Goal: Check status

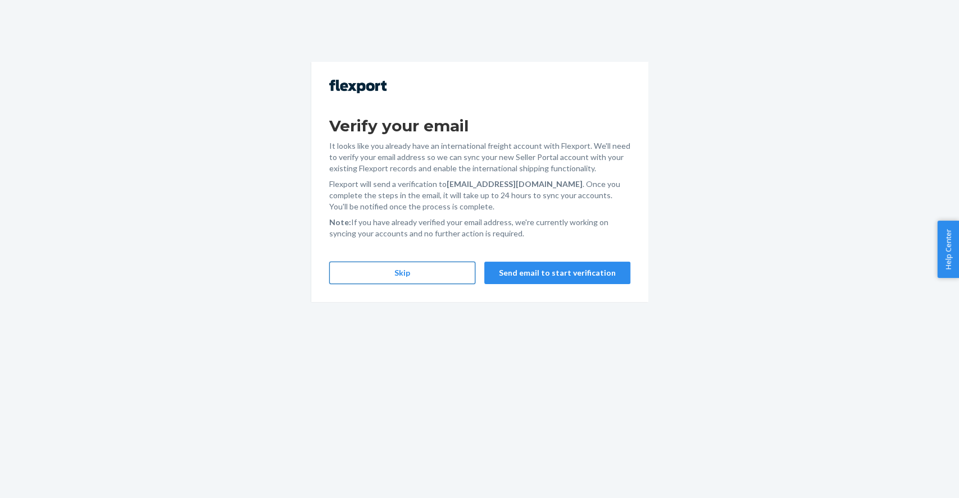
click at [445, 277] on button "Skip" at bounding box center [402, 273] width 146 height 22
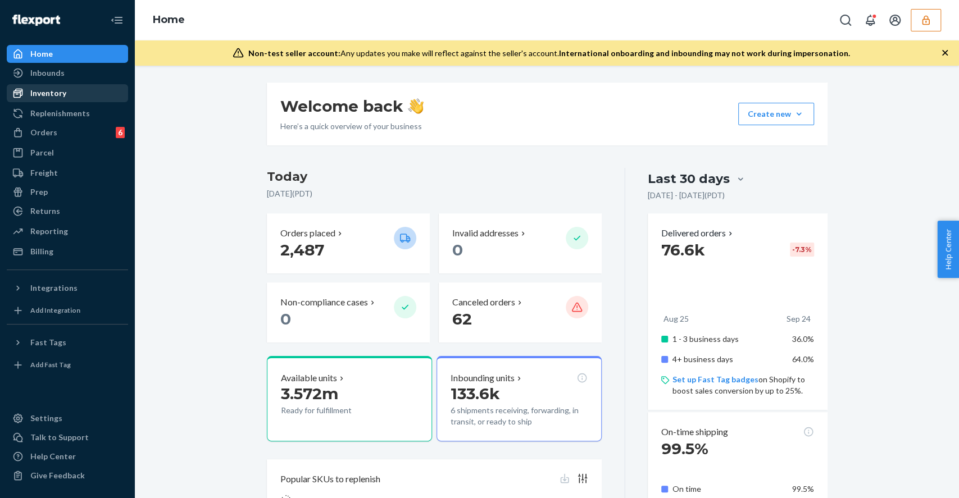
click at [57, 94] on div "Inventory" at bounding box center [48, 93] width 36 height 11
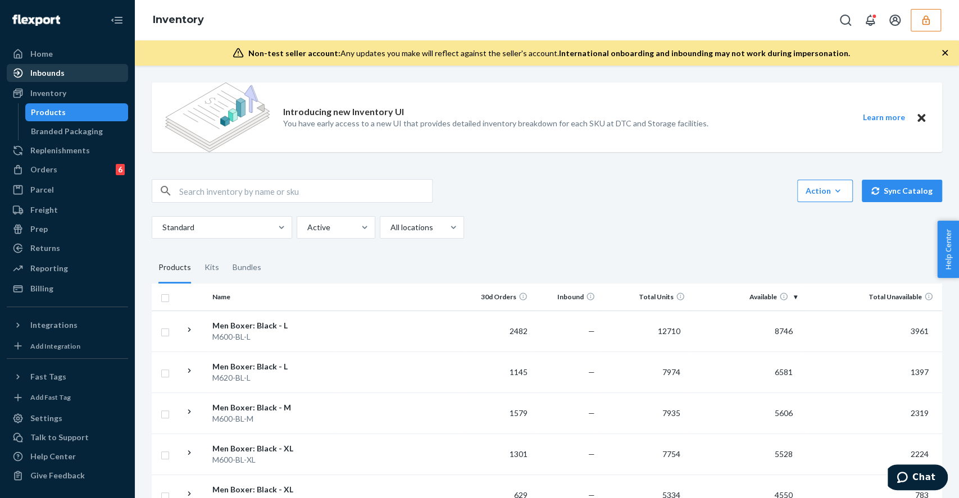
click at [85, 71] on div "Inbounds" at bounding box center [67, 73] width 119 height 16
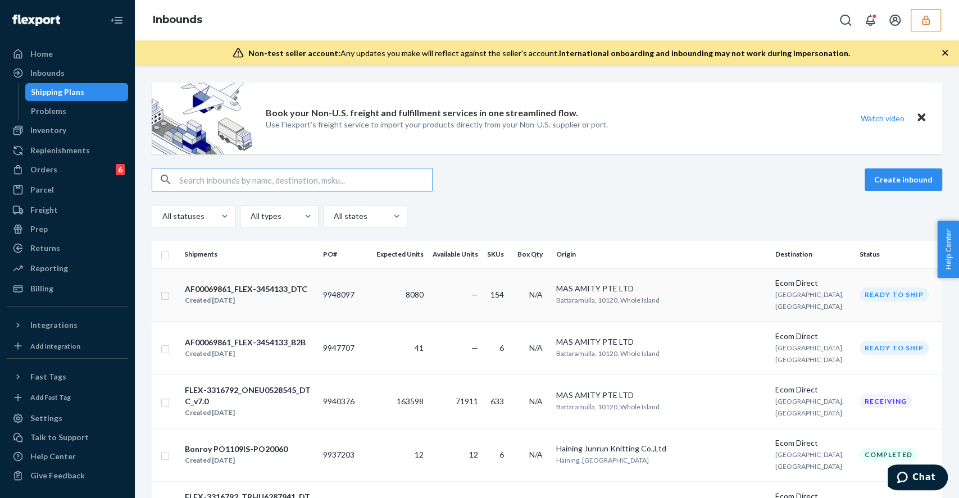
scroll to position [75, 0]
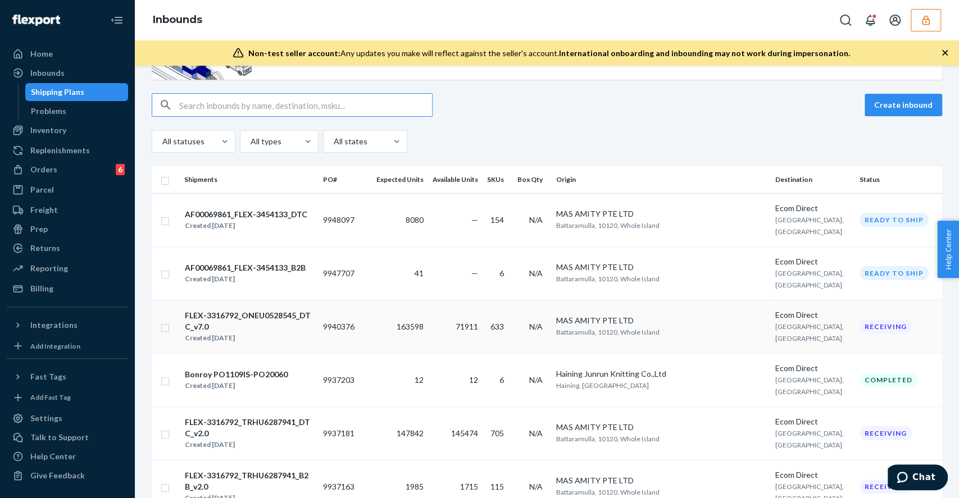
click at [313, 335] on div "Created [DATE]" at bounding box center [249, 337] width 129 height 11
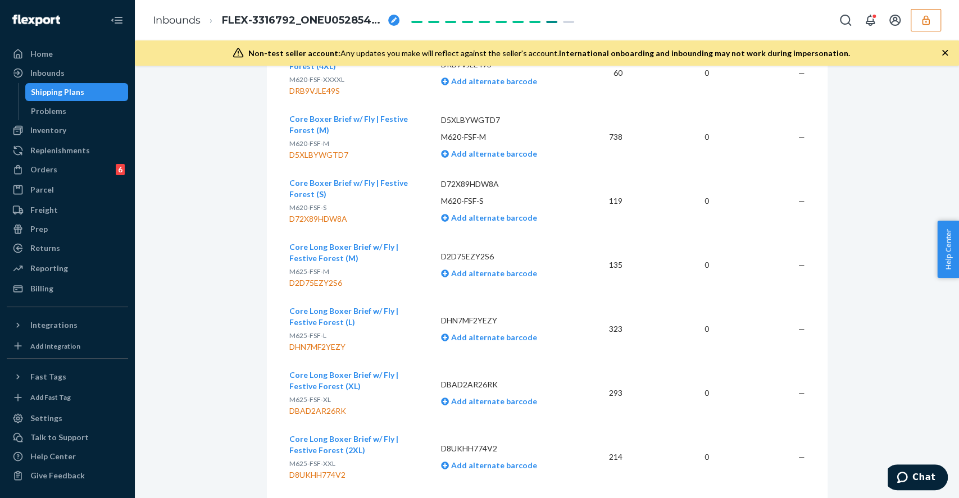
scroll to position [5854, 0]
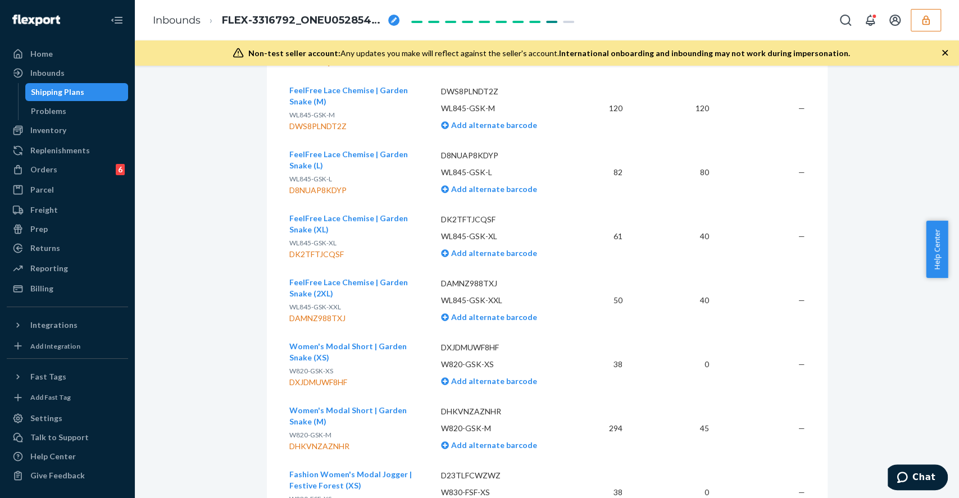
scroll to position [37465, 0]
